Goal: Task Accomplishment & Management: Use online tool/utility

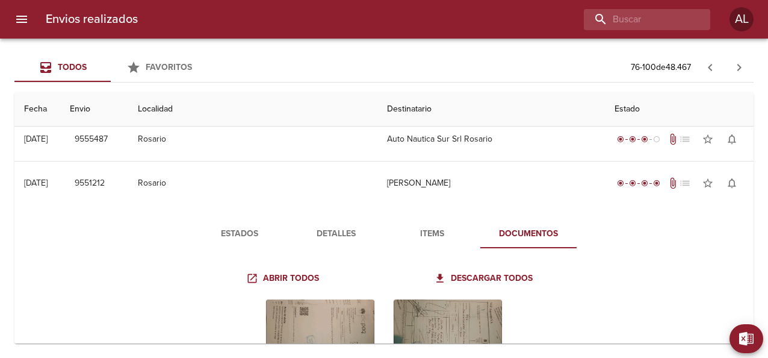
scroll to position [54, 0]
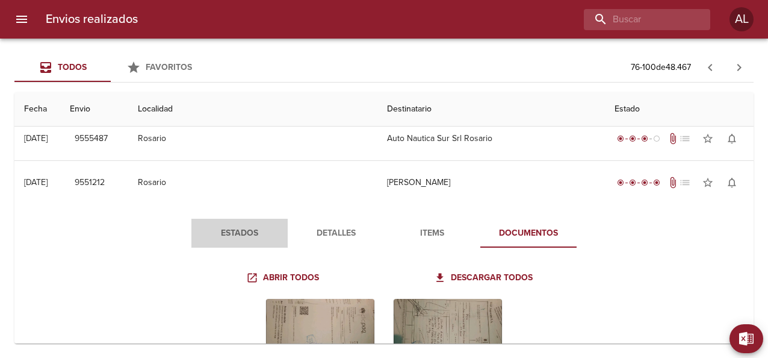
click at [237, 241] on button "Estados" at bounding box center [239, 233] width 96 height 29
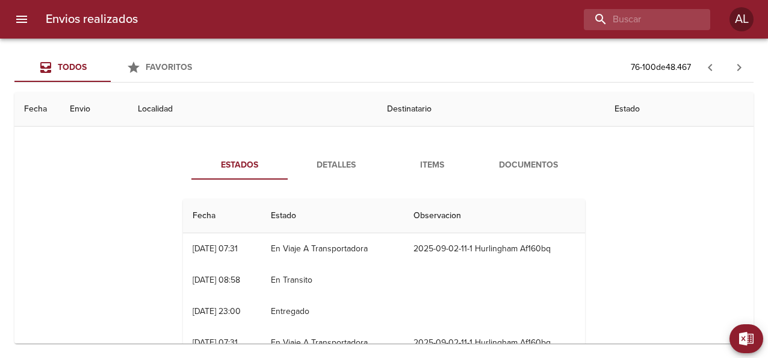
scroll to position [107, 0]
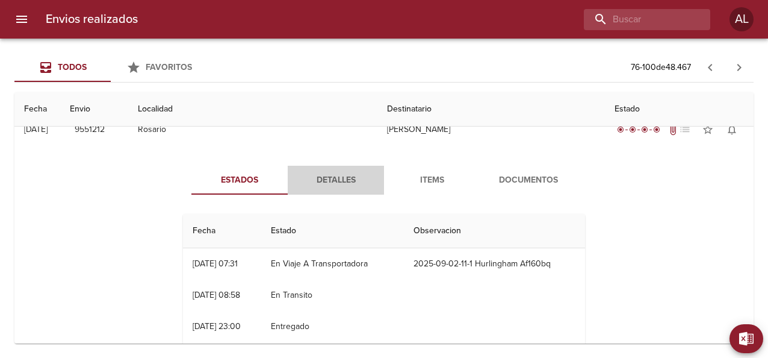
click at [334, 179] on span "Detalles" at bounding box center [336, 180] width 82 height 15
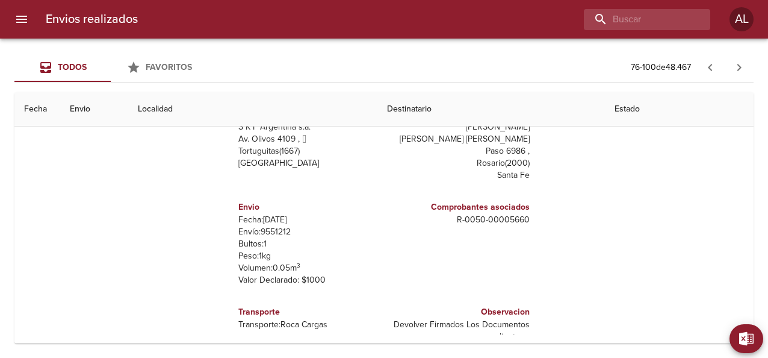
scroll to position [176, 0]
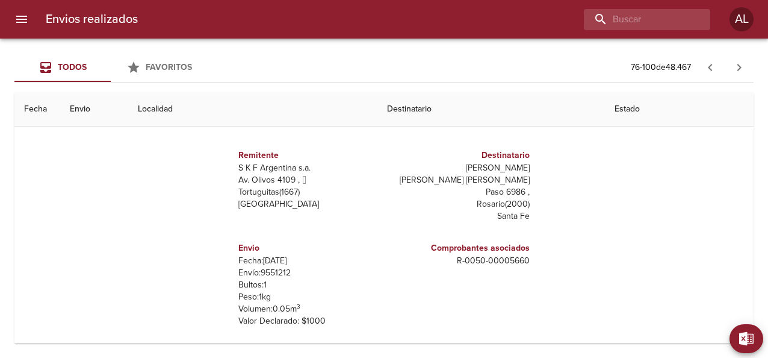
click at [390, 113] on th "Destinatario" at bounding box center [491, 109] width 228 height 34
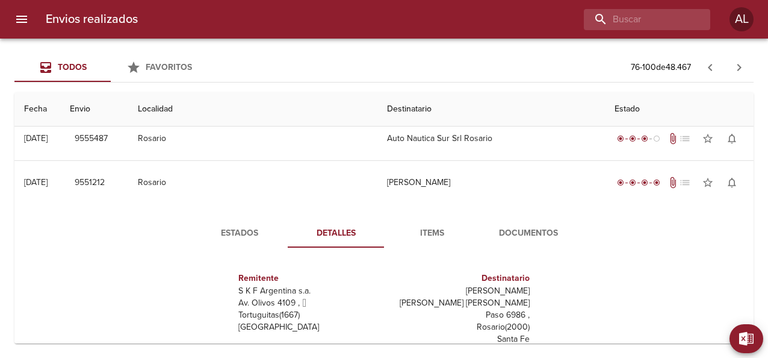
scroll to position [44, 0]
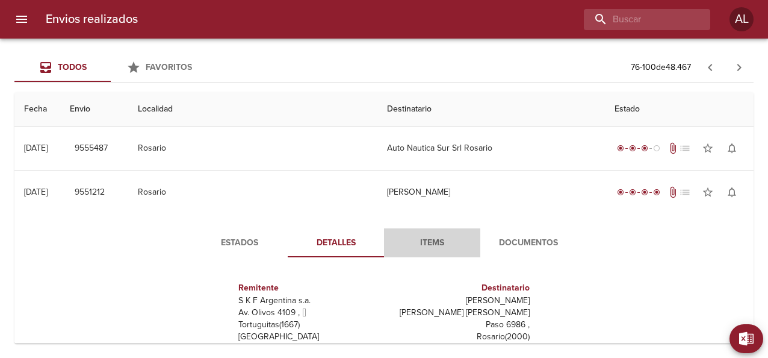
click at [429, 238] on span "Items" at bounding box center [432, 242] width 82 height 15
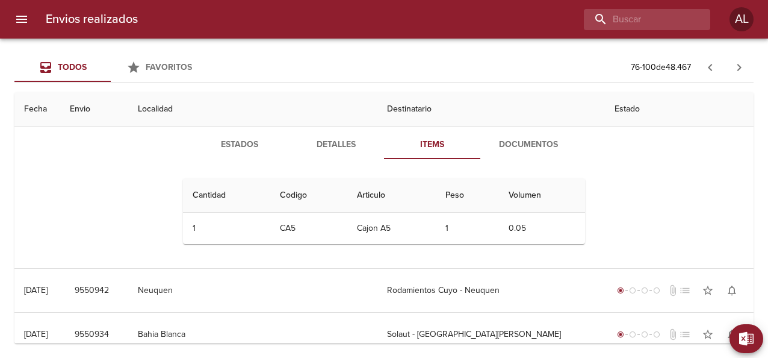
scroll to position [113, 0]
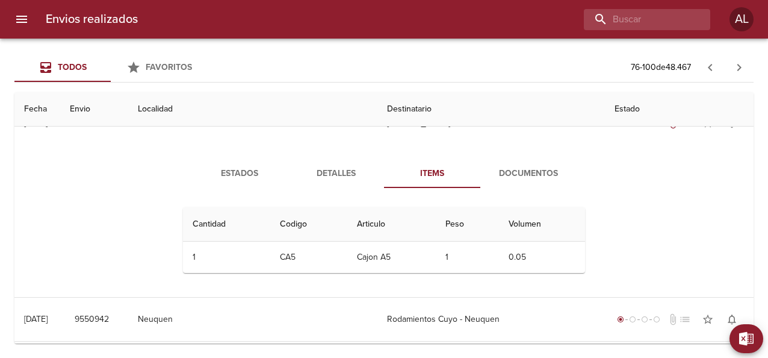
click at [515, 173] on span "Documentos" at bounding box center [529, 173] width 82 height 15
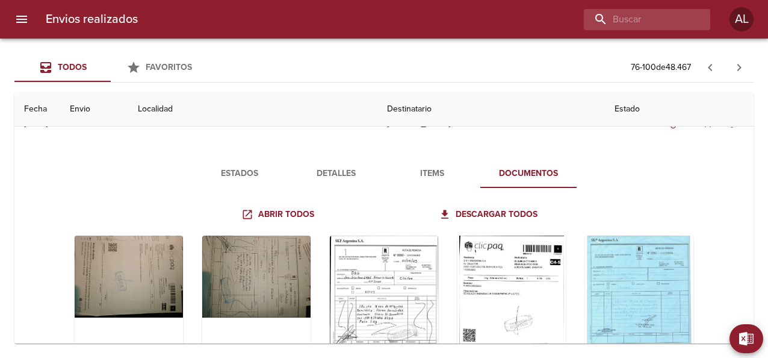
scroll to position [2, 0]
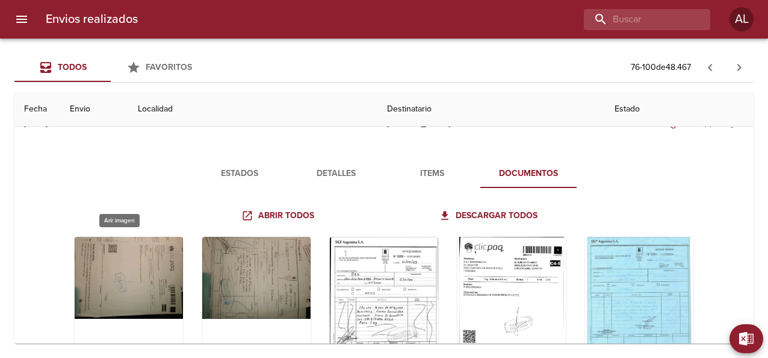
click at [135, 255] on div "Tabla de envíos del cliente" at bounding box center [129, 312] width 108 height 150
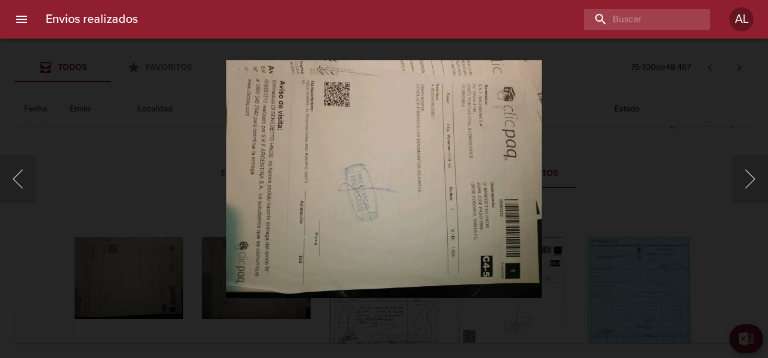
click at [598, 185] on div "Lightbox" at bounding box center [384, 179] width 768 height 358
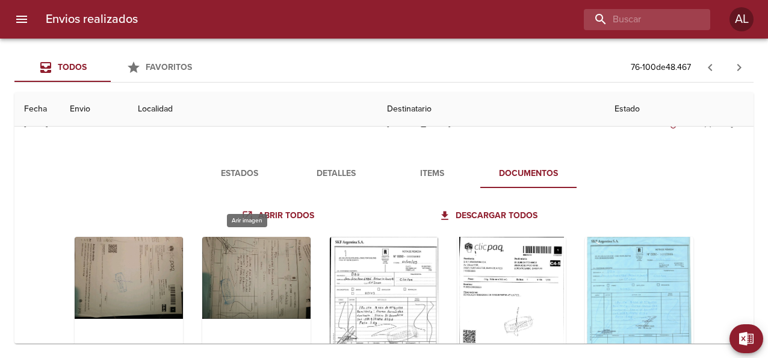
click at [266, 246] on div "Tabla de envíos del cliente" at bounding box center [256, 312] width 108 height 150
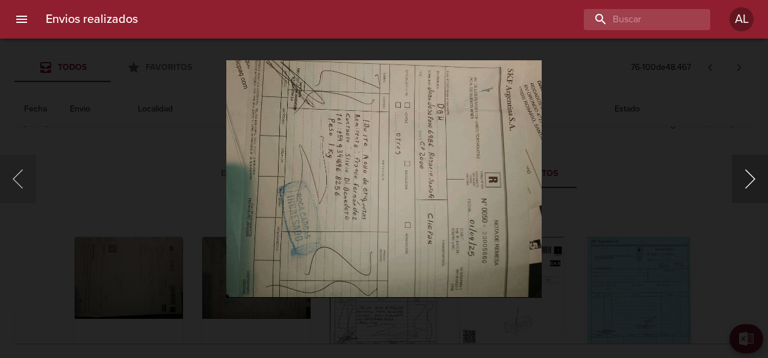
click at [749, 176] on button "Siguiente" at bounding box center [750, 179] width 36 height 48
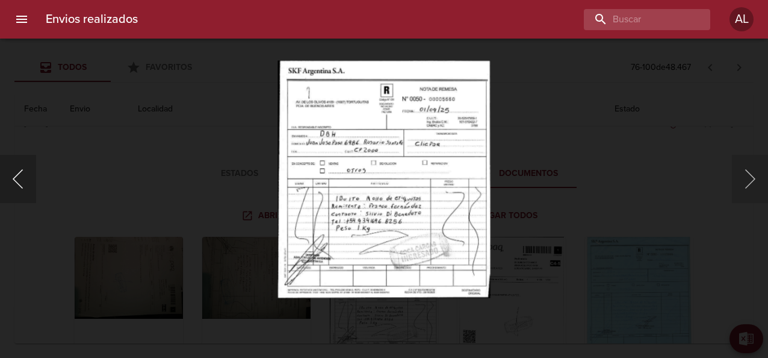
click at [21, 183] on button "Anterior" at bounding box center [18, 179] width 36 height 48
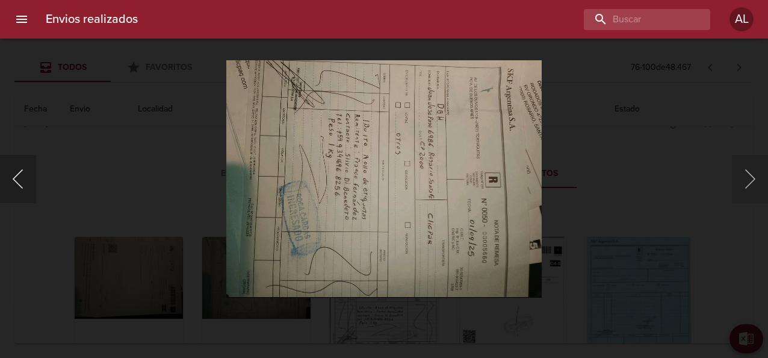
click at [21, 183] on button "Anterior" at bounding box center [18, 179] width 36 height 48
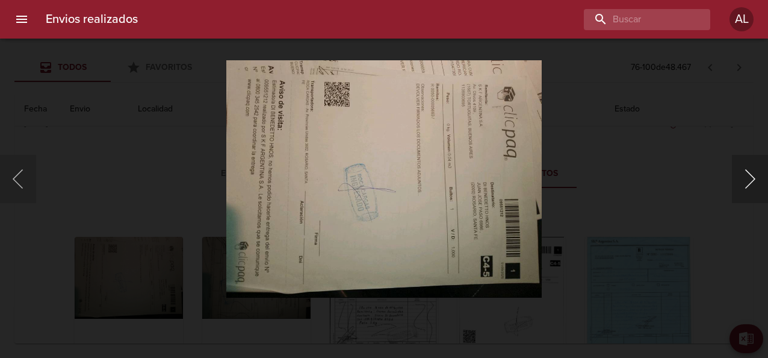
click at [747, 181] on button "Siguiente" at bounding box center [750, 179] width 36 height 48
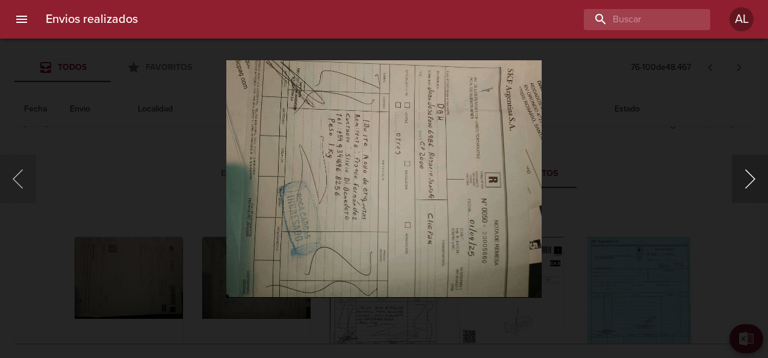
click at [747, 181] on button "Siguiente" at bounding box center [750, 179] width 36 height 48
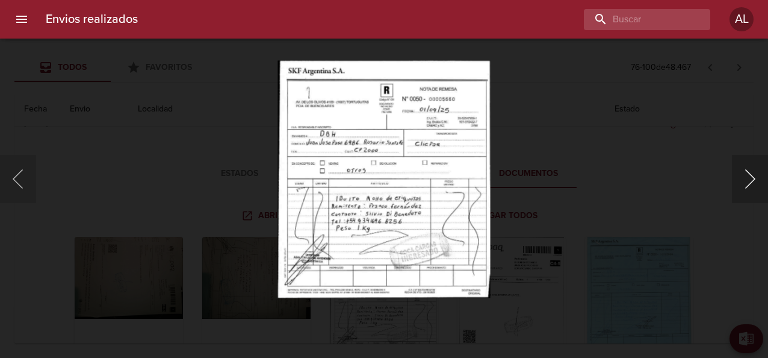
click at [747, 181] on button "Siguiente" at bounding box center [750, 179] width 36 height 48
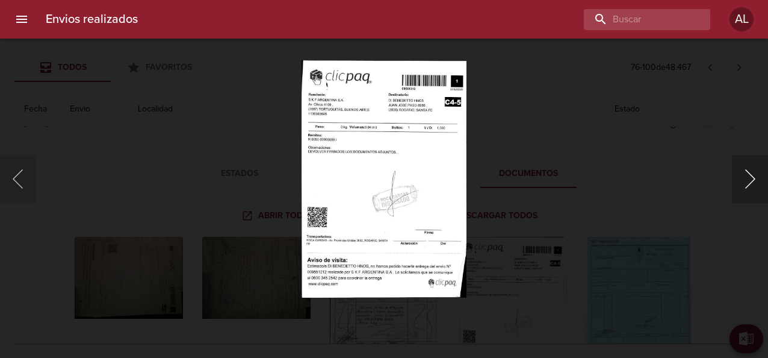
click at [747, 181] on button "Siguiente" at bounding box center [750, 179] width 36 height 48
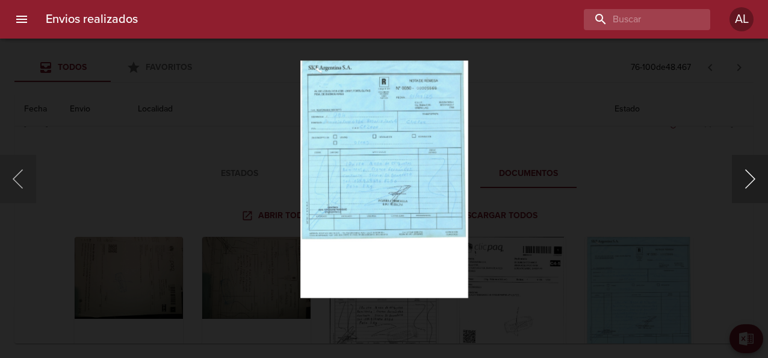
click at [747, 181] on button "Siguiente" at bounding box center [750, 179] width 36 height 48
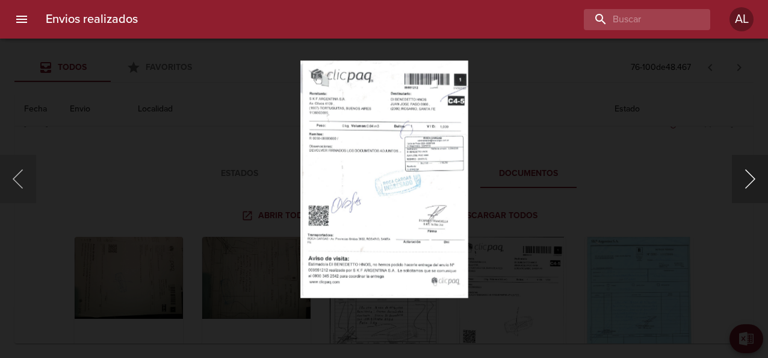
click at [747, 181] on button "Siguiente" at bounding box center [750, 179] width 36 height 48
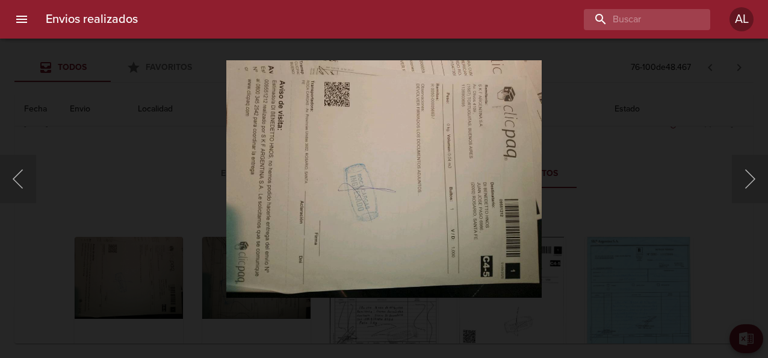
click at [630, 176] on div "Lightbox" at bounding box center [384, 179] width 768 height 358
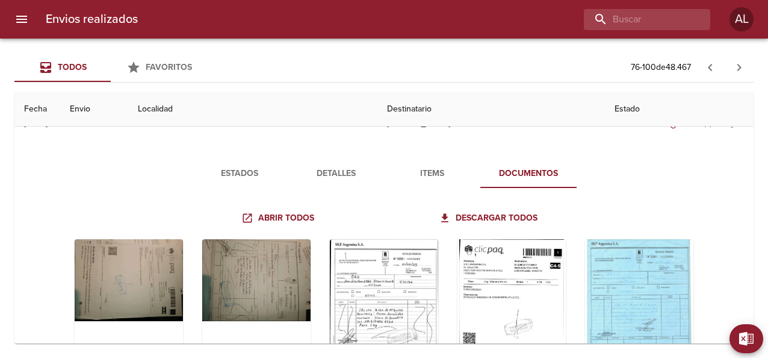
scroll to position [0, 0]
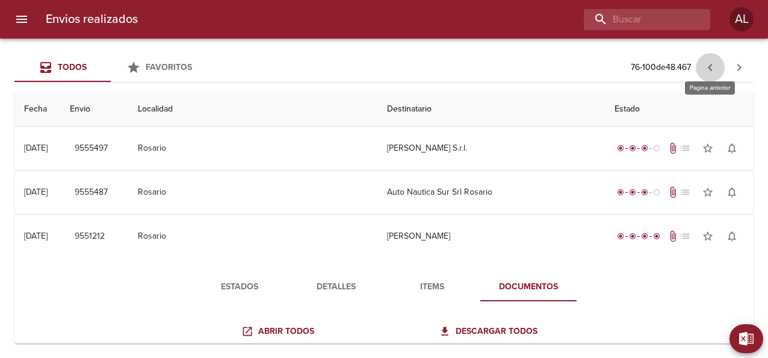
click at [708, 64] on icon "button" at bounding box center [710, 67] width 14 height 14
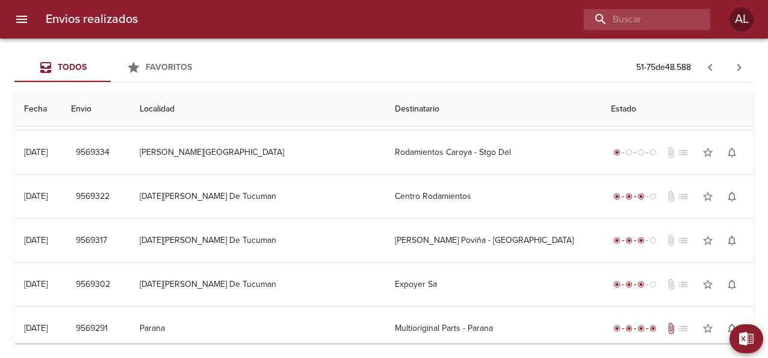
scroll to position [876, 0]
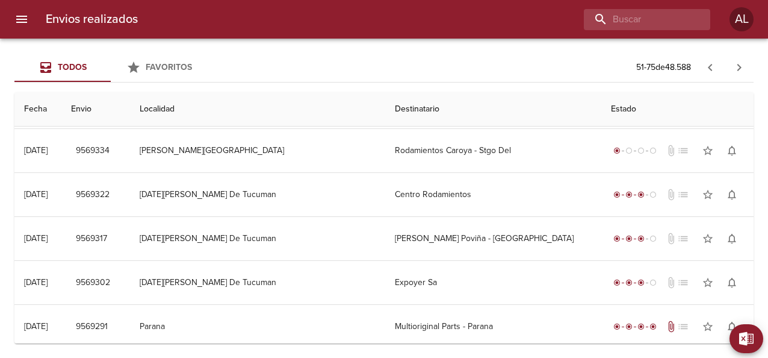
drag, startPoint x: 758, startPoint y: 299, endPoint x: 760, endPoint y: 321, distance: 22.9
click at [760, 321] on div "Todos Favoritos 51 - 75 de 48.588 Fecha Envio Localidad Destinatario Estado 05/…" at bounding box center [384, 198] width 768 height 319
click at [724, 340] on span "Exportar" at bounding box center [731, 338] width 43 height 15
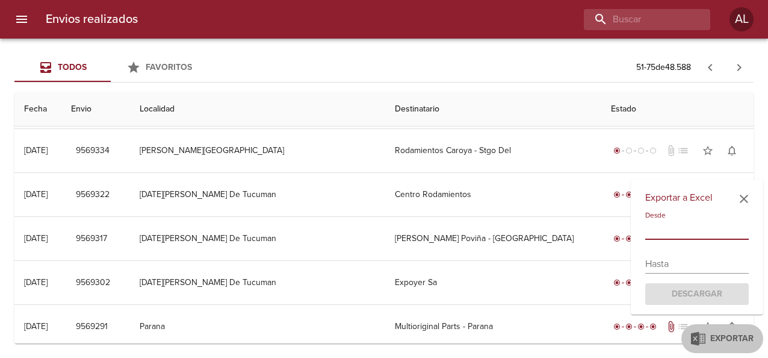
click at [682, 229] on input "text" at bounding box center [697, 229] width 104 height 19
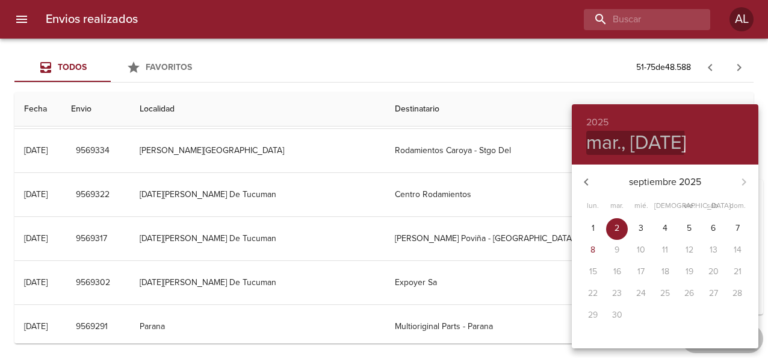
click at [597, 141] on h4 "mar., [DATE]" at bounding box center [636, 143] width 100 height 24
click at [586, 175] on icon "button" at bounding box center [586, 182] width 14 height 14
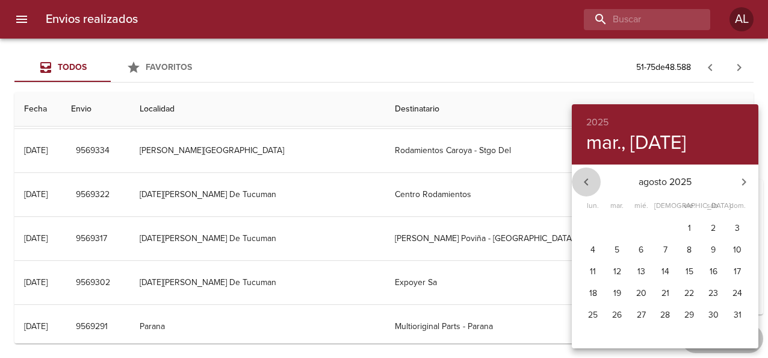
click at [586, 175] on icon "button" at bounding box center [586, 182] width 14 height 14
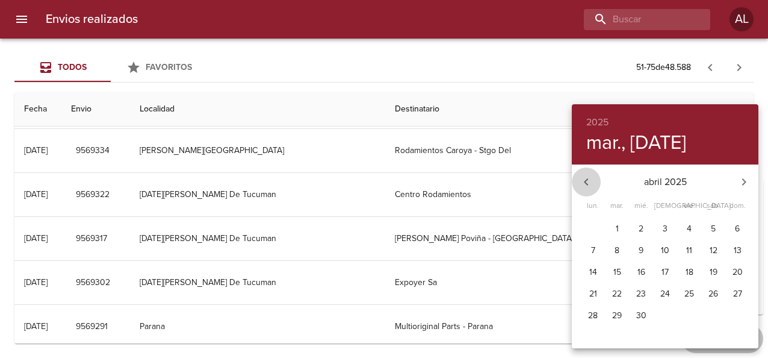
click at [586, 175] on icon "button" at bounding box center [586, 182] width 14 height 14
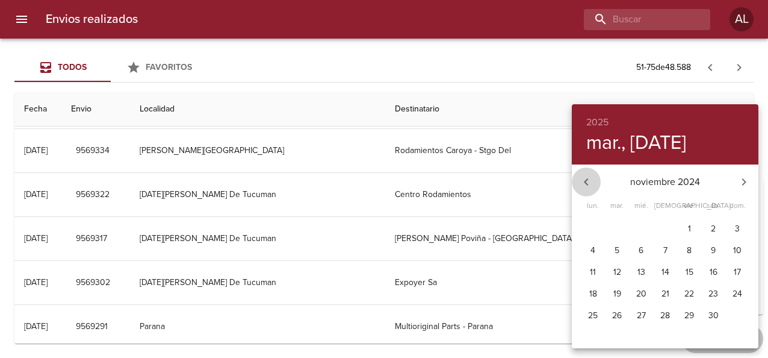
click at [586, 175] on icon "button" at bounding box center [586, 182] width 14 height 14
click at [586, 175] on div "septiembre 2024" at bounding box center [665, 181] width 187 height 29
click at [589, 179] on div "septiembre 2024" at bounding box center [665, 181] width 187 height 29
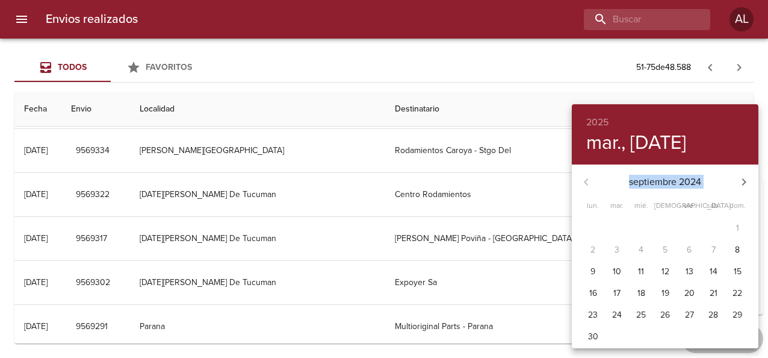
click at [589, 179] on div "septiembre 2024" at bounding box center [665, 181] width 187 height 29
click at [735, 250] on p "8" at bounding box center [737, 250] width 5 height 12
type input "[DATE]"
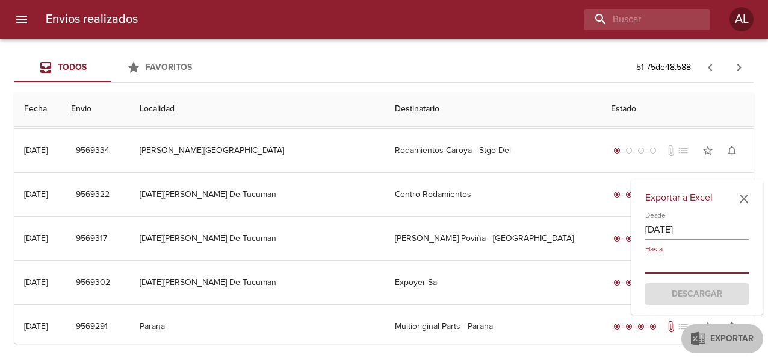
click at [669, 270] on input "text" at bounding box center [697, 263] width 104 height 19
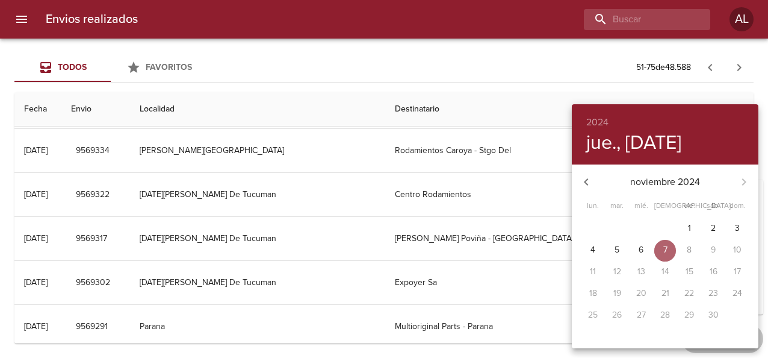
click at [661, 246] on span "7" at bounding box center [665, 250] width 22 height 12
type input "[DATE]"
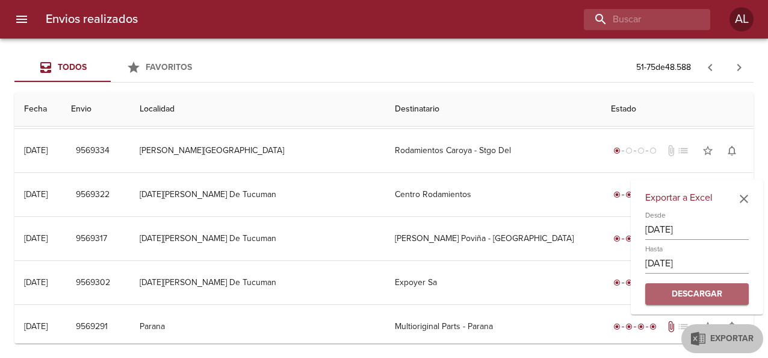
click at [689, 293] on span "Descargar" at bounding box center [697, 294] width 84 height 15
